Goal: Transaction & Acquisition: Obtain resource

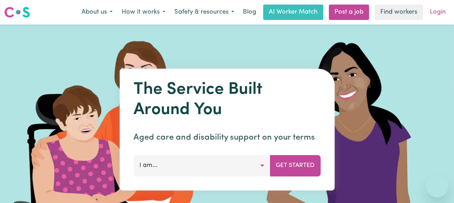
click at [432, 13] on link "Login" at bounding box center [437, 12] width 24 height 15
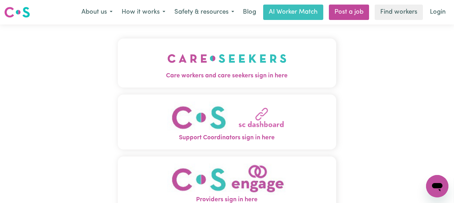
click at [247, 62] on img "Care workers and care seekers sign in here" at bounding box center [226, 58] width 119 height 26
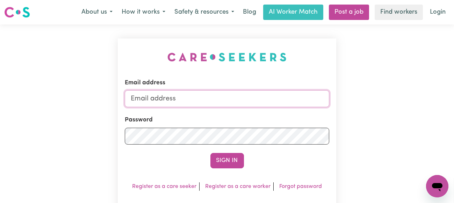
click at [201, 99] on input "Email address" at bounding box center [227, 98] width 205 height 17
type input "[EMAIL_ADDRESS][PERSON_NAME][DOMAIN_NAME]"
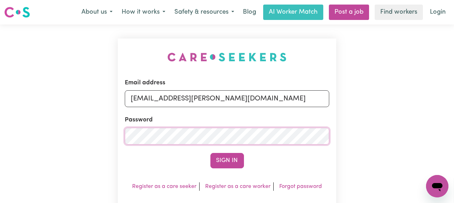
click at [210, 153] on button "Sign In" at bounding box center [227, 160] width 34 height 15
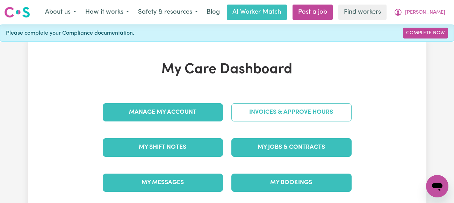
click at [257, 109] on link "Invoices & Approve Hours" at bounding box center [291, 112] width 120 height 18
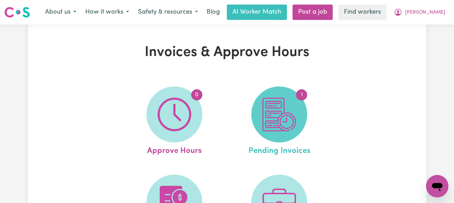
click at [277, 105] on img at bounding box center [279, 114] width 34 height 34
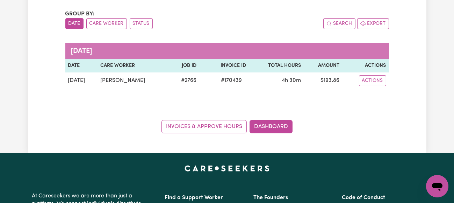
scroll to position [35, 0]
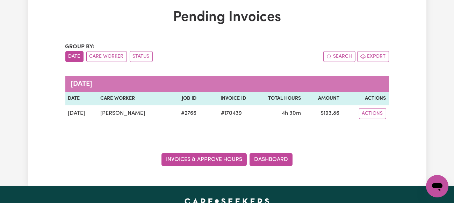
click at [214, 160] on link "Invoices & Approve Hours" at bounding box center [203, 159] width 85 height 13
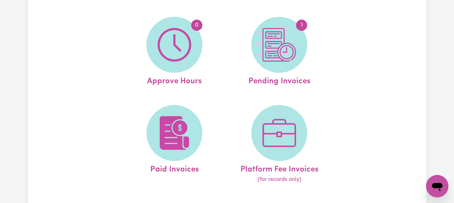
scroll to position [70, 0]
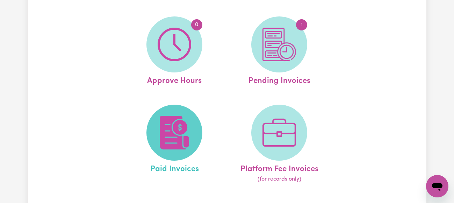
click at [185, 132] on img at bounding box center [175, 133] width 34 height 34
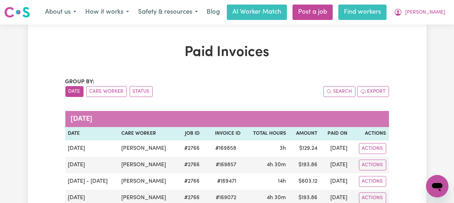
click at [386, 14] on link "Find workers" at bounding box center [362, 12] width 48 height 15
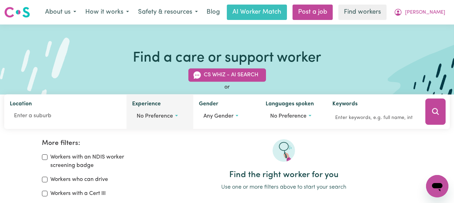
click at [162, 116] on span "No preference" at bounding box center [155, 117] width 36 height 6
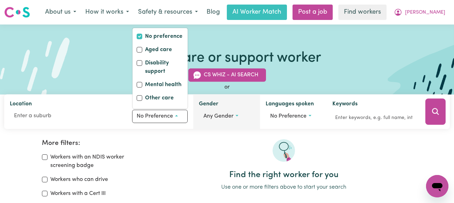
click at [214, 118] on span "Any gender" at bounding box center [218, 117] width 30 height 6
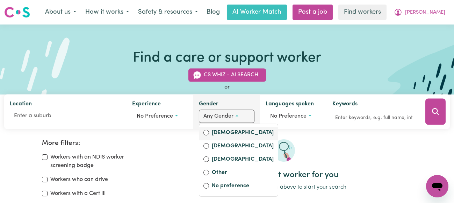
click at [215, 132] on label "[DEMOGRAPHIC_DATA]" at bounding box center [243, 133] width 62 height 10
click at [209, 132] on input "[DEMOGRAPHIC_DATA]" at bounding box center [206, 133] width 6 height 6
radio input "true"
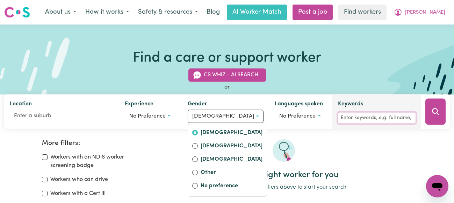
click at [369, 116] on input "Keywords" at bounding box center [377, 117] width 78 height 11
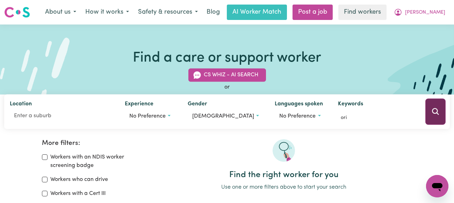
click at [435, 112] on icon "Search" at bounding box center [435, 111] width 8 height 8
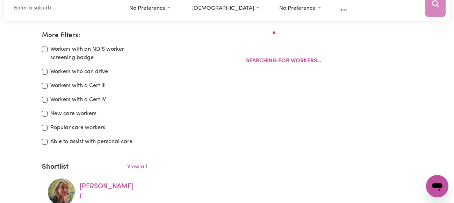
scroll to position [116, 0]
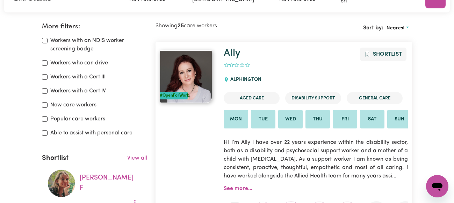
click at [399, 26] on span "Nearest" at bounding box center [395, 28] width 18 height 5
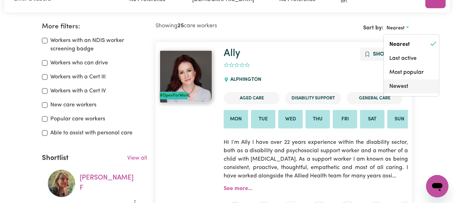
click at [396, 86] on link "Newest" at bounding box center [411, 86] width 55 height 14
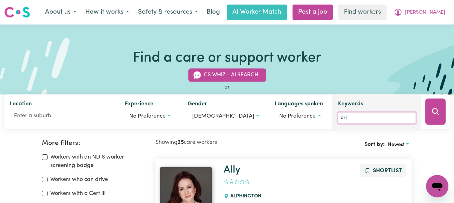
click at [349, 118] on input "ori" at bounding box center [377, 117] width 78 height 11
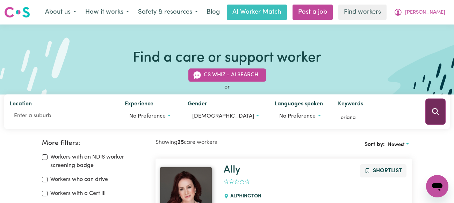
click at [432, 107] on button "Search" at bounding box center [435, 112] width 20 height 26
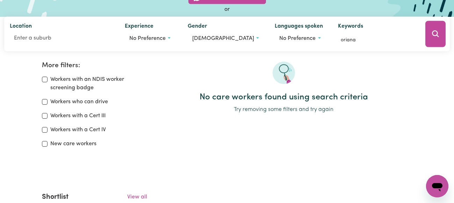
scroll to position [12, 0]
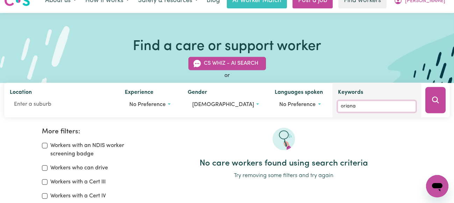
click at [359, 105] on input "oriana" at bounding box center [377, 106] width 78 height 11
click at [385, 106] on input "oriana" at bounding box center [377, 106] width 78 height 11
drag, startPoint x: 363, startPoint y: 134, endPoint x: 361, endPoint y: 145, distance: 11.2
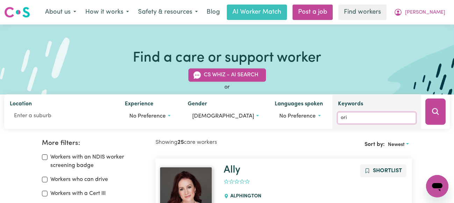
click at [358, 121] on input "ori" at bounding box center [377, 117] width 78 height 11
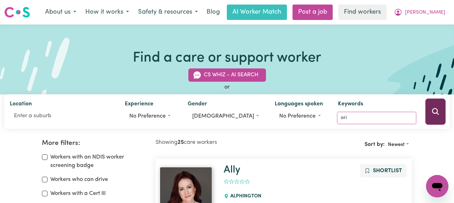
type input "ori"
click at [432, 108] on icon "Search" at bounding box center [435, 111] width 8 height 8
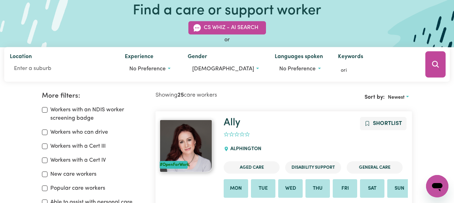
scroll to position [46, 0]
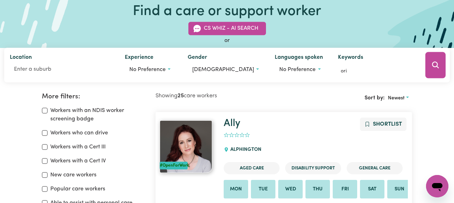
click at [434, 61] on icon "Search" at bounding box center [435, 65] width 8 height 8
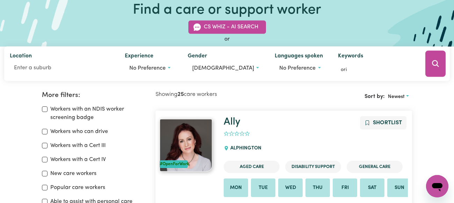
scroll to position [0, 0]
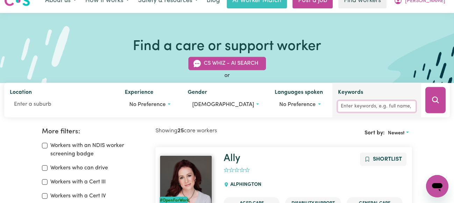
click at [359, 106] on input "Keywords" at bounding box center [377, 106] width 78 height 11
type input "ori"
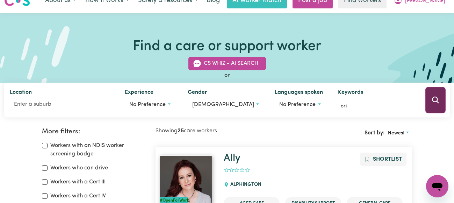
click at [436, 102] on icon "Search" at bounding box center [435, 100] width 8 height 8
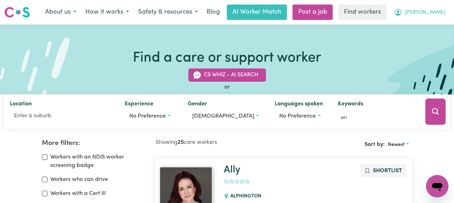
click at [438, 10] on span "[PERSON_NAME]" at bounding box center [425, 13] width 40 height 8
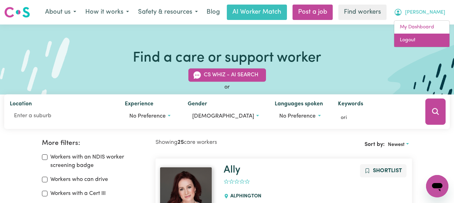
click at [406, 39] on link "Logout" at bounding box center [421, 40] width 55 height 13
